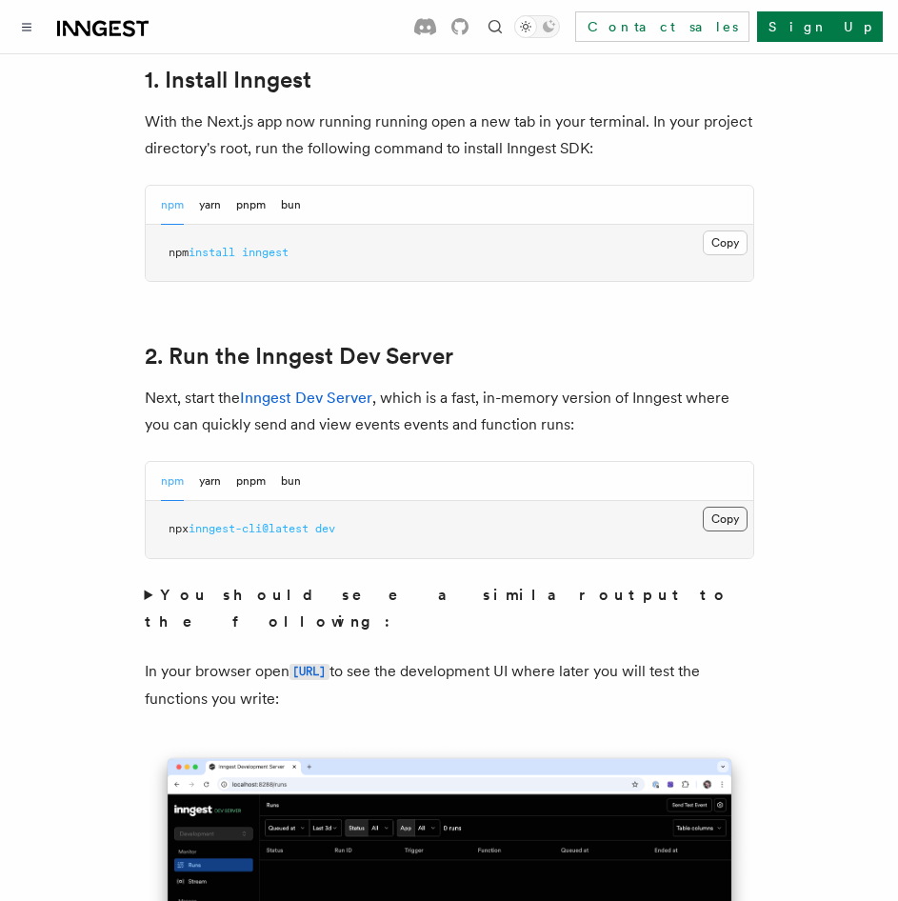
click at [721, 507] on button "Copy Copied" at bounding box center [725, 519] width 45 height 25
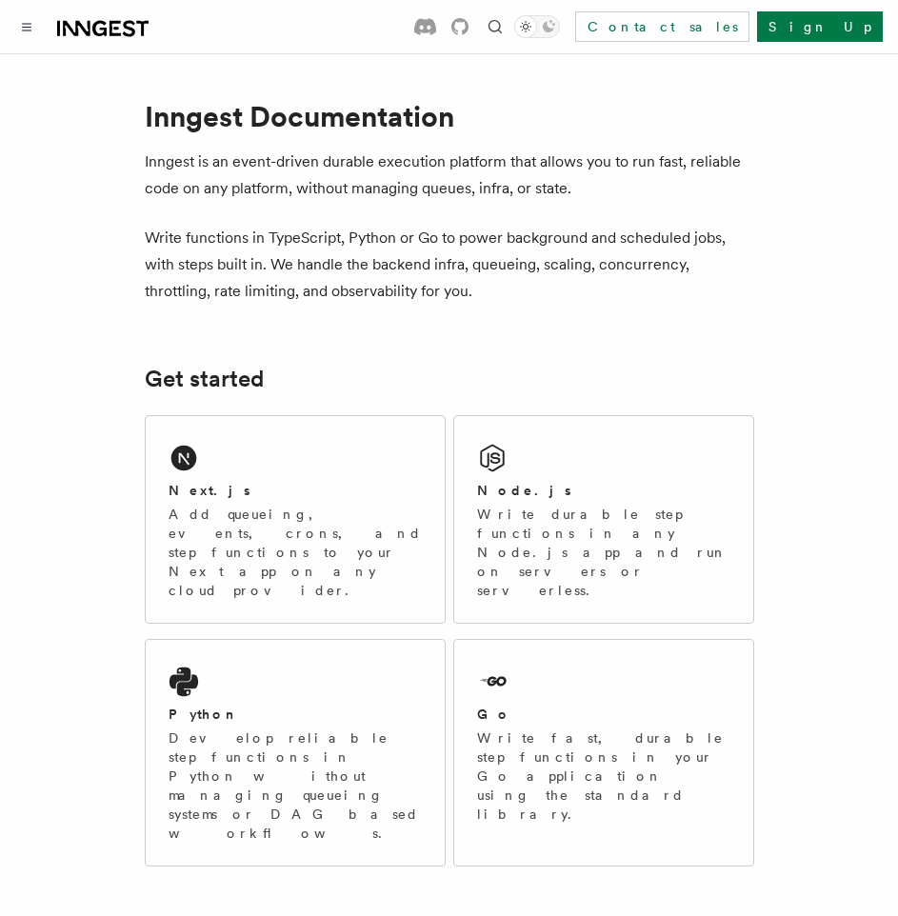
click at [358, 460] on div "Next.js Add queueing, events, crons, and step functions to your Next app on any…" at bounding box center [295, 519] width 299 height 207
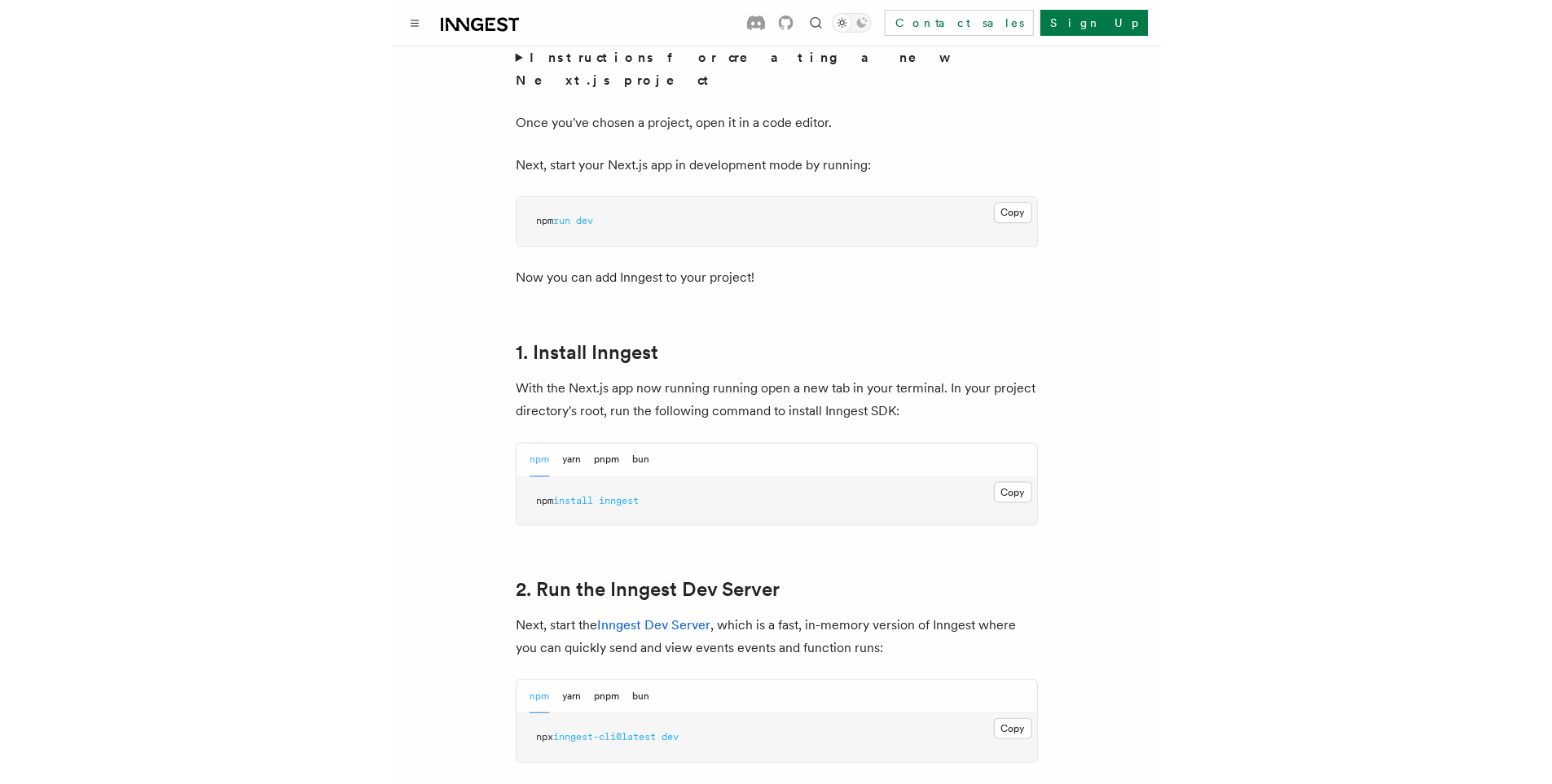
scroll to position [896, 0]
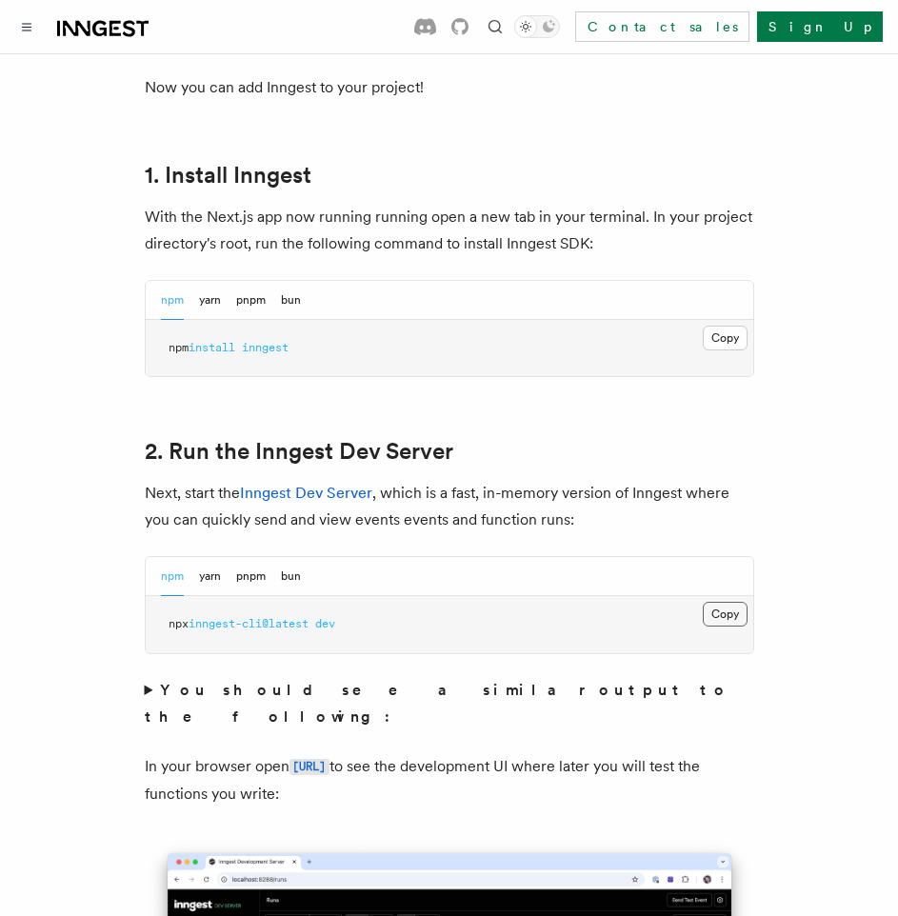
click at [715, 602] on button "Copy Copied" at bounding box center [725, 614] width 45 height 25
